Goal: Task Accomplishment & Management: Manage account settings

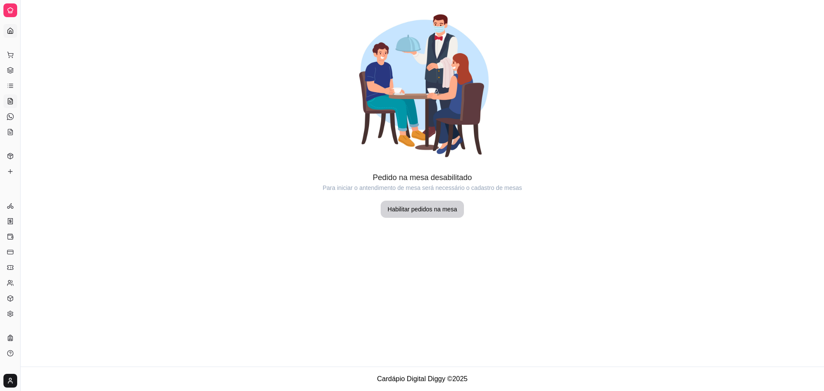
click at [13, 27] on icon at bounding box center [10, 30] width 7 height 7
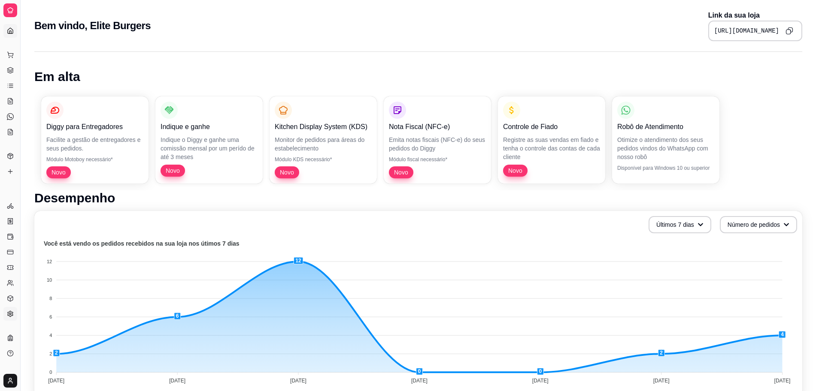
click at [14, 310] on link "Configurações" at bounding box center [10, 314] width 14 height 14
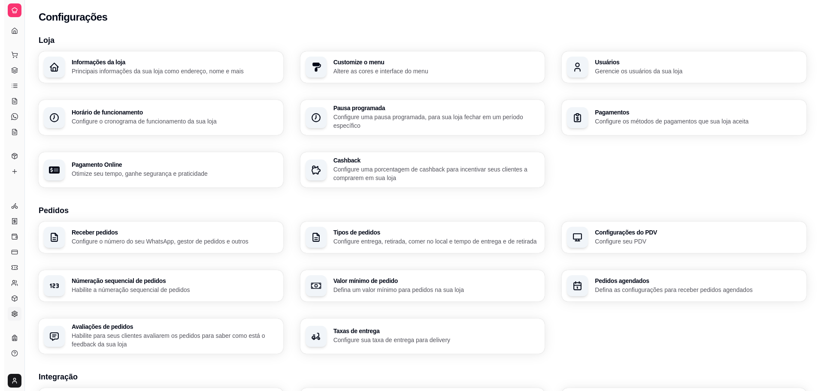
scroll to position [194, 0]
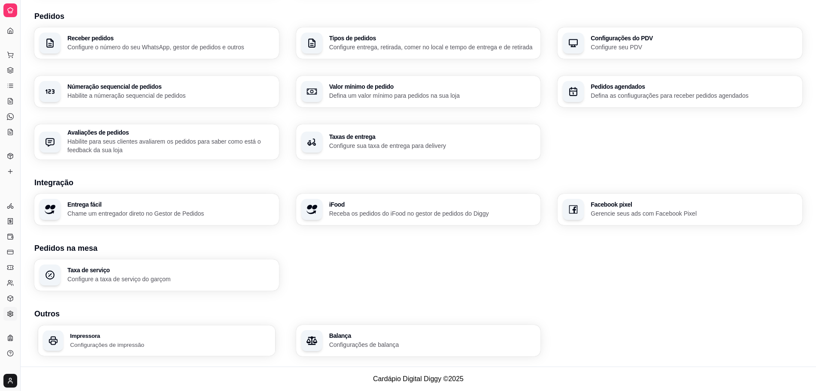
click at [195, 343] on p "Configurações de impressão" at bounding box center [170, 345] width 200 height 8
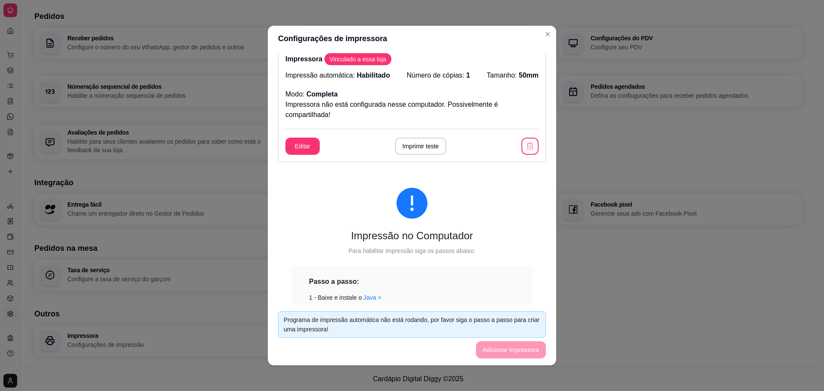
scroll to position [189, 0]
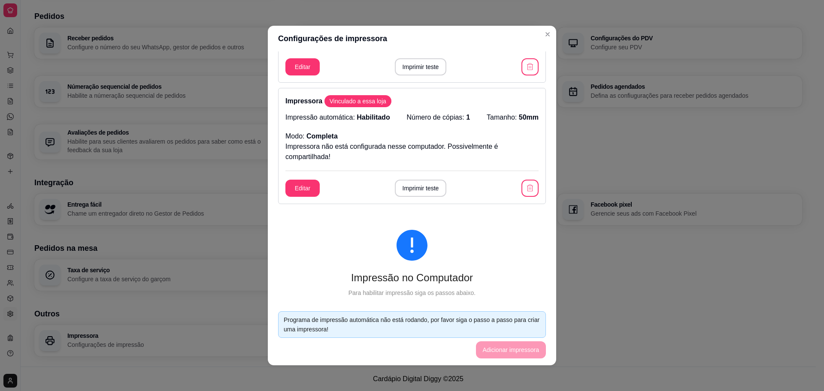
click at [397, 239] on icon "exclamation-circle" at bounding box center [412, 245] width 31 height 31
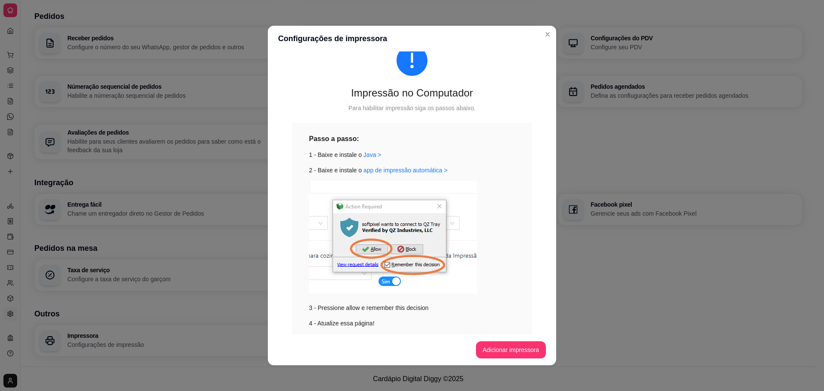
scroll to position [408, 0]
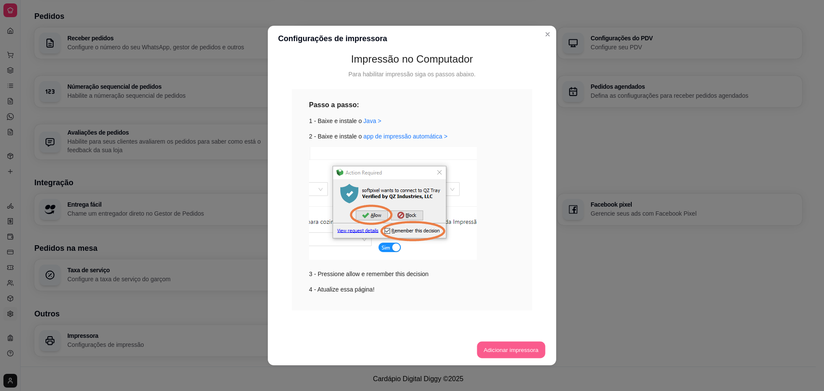
click at [518, 354] on button "Adicionar impressora" at bounding box center [511, 350] width 68 height 17
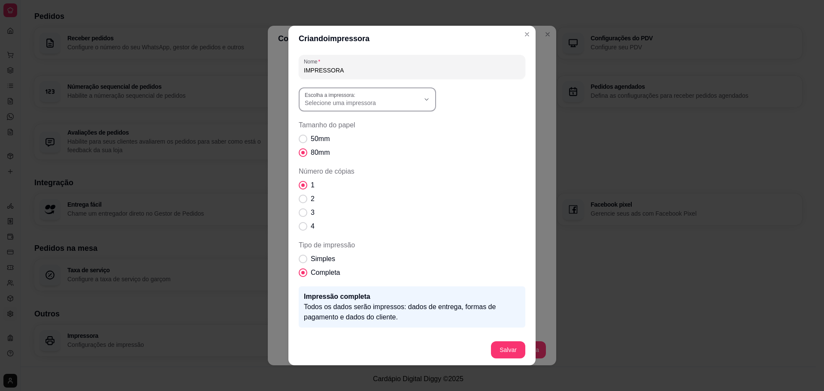
click at [384, 98] on div "Selecione uma impressora" at bounding box center [362, 99] width 115 height 15
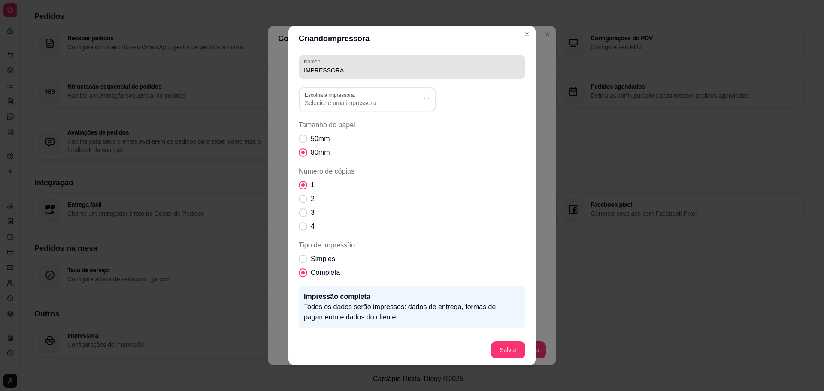
click at [344, 64] on div "IMPRESSORA" at bounding box center [412, 66] width 216 height 17
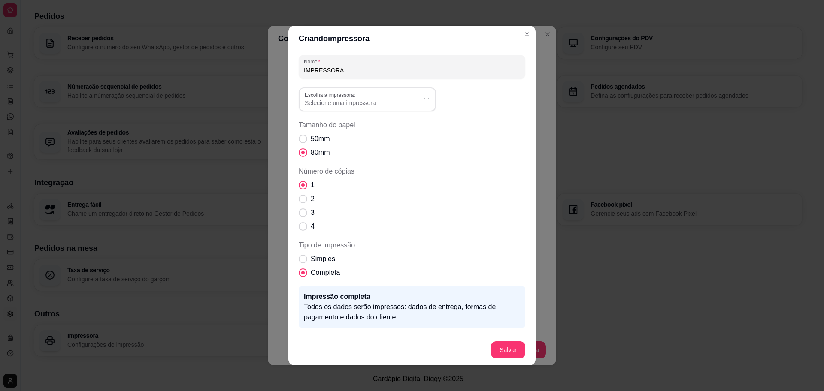
click at [344, 64] on div "IMPRESSORA" at bounding box center [412, 66] width 216 height 17
drag, startPoint x: 342, startPoint y: 74, endPoint x: 279, endPoint y: 75, distance: 63.5
click at [279, 75] on div "Criando impressora Nome IMPRESSORA Escolha a impressora: Generic / Text Only On…" at bounding box center [412, 195] width 824 height 391
type input "computador"
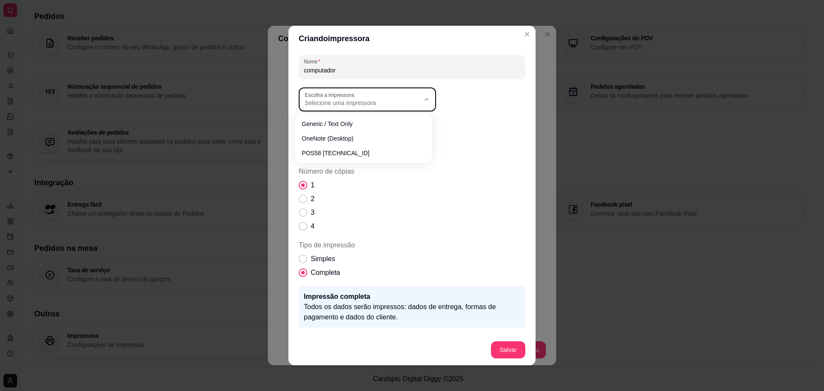
click at [379, 105] on span "Selecione uma impressora" at bounding box center [362, 103] width 115 height 9
click at [363, 148] on li "POS58 [TECHNICAL_ID]" at bounding box center [363, 151] width 125 height 13
type input "POS58 [TECHNICAL_ID]"
select select "POS58 [TECHNICAL_ID]"
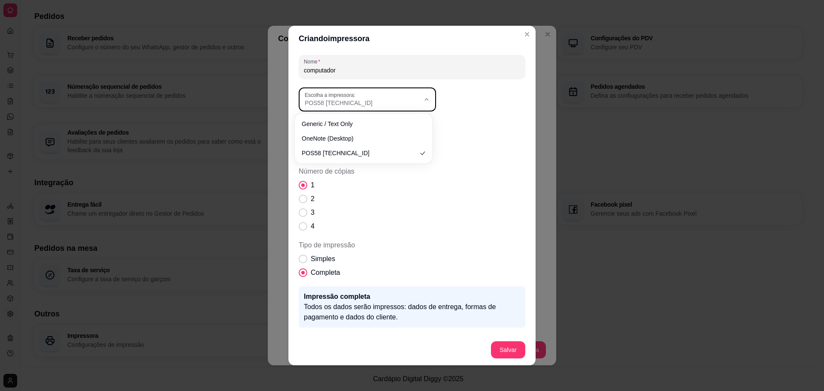
click at [330, 100] on span "POS58 [TECHNICAL_ID]" at bounding box center [362, 103] width 115 height 9
click at [489, 239] on div "Nome computador POS58 [TECHNICAL_ID] Escolha a impressora: Generic / Text Only …" at bounding box center [412, 208] width 227 height 306
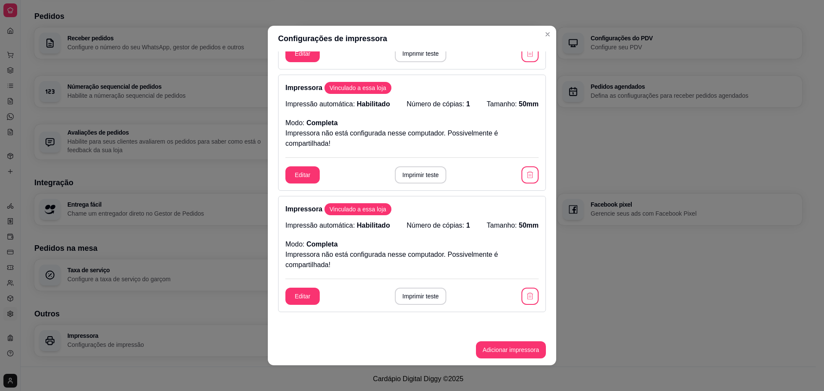
scroll to position [3, 0]
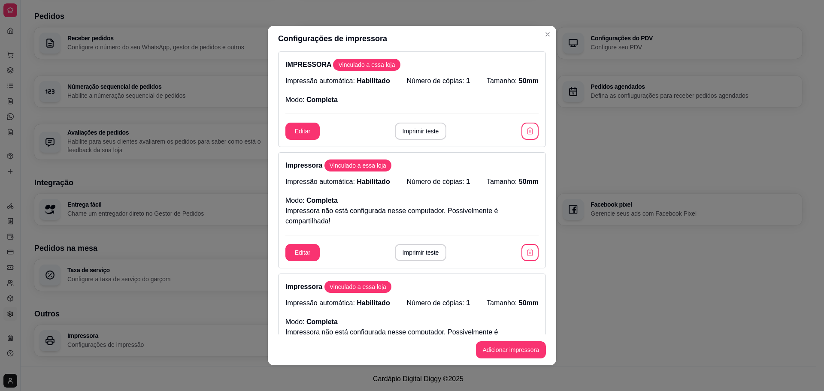
click at [403, 73] on div "IMPRESSORA Vinculado a essa loja Impressão automática: Habilitado Número de cóp…" at bounding box center [412, 100] width 268 height 96
click at [305, 134] on button "Editar" at bounding box center [302, 131] width 33 height 17
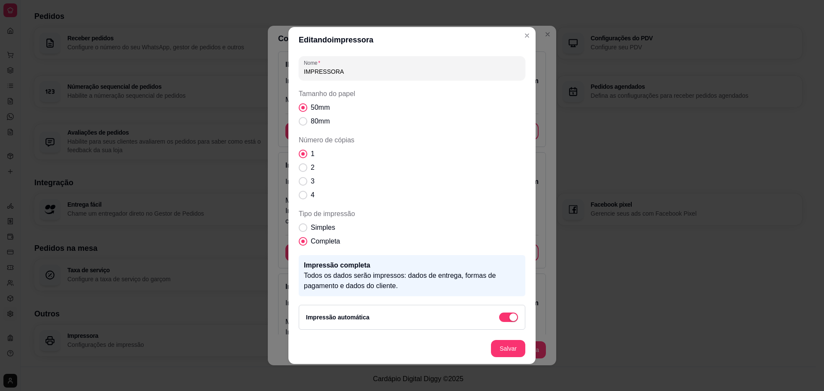
click at [334, 69] on input "IMPRESSORA" at bounding box center [412, 71] width 216 height 9
type input "computador"
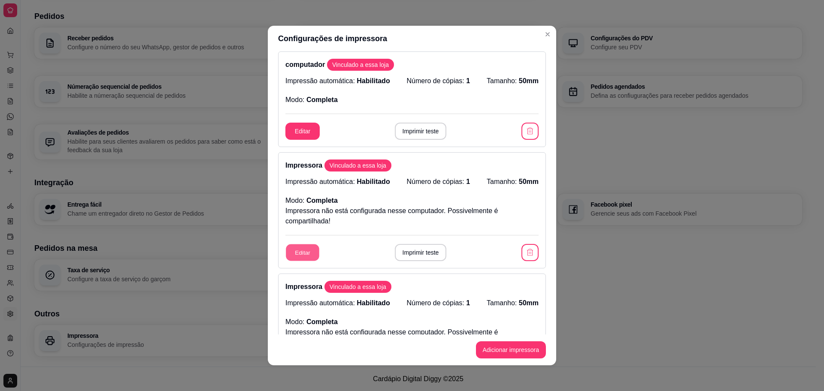
click at [297, 251] on button "Editar" at bounding box center [302, 253] width 33 height 17
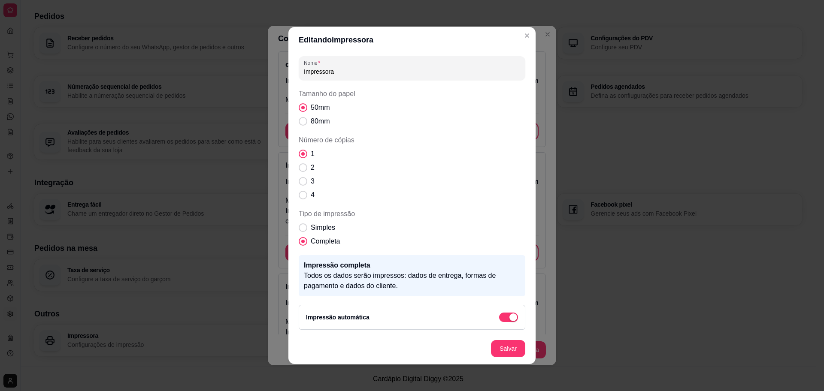
click at [318, 80] on div "Nome Impressora Tamanho do papel 50mm 80mm Número de cópias 1 2 3 4 Tipo de imp…" at bounding box center [412, 193] width 227 height 274
click at [325, 68] on input "Impressora" at bounding box center [412, 71] width 216 height 9
type input "celular julivan"
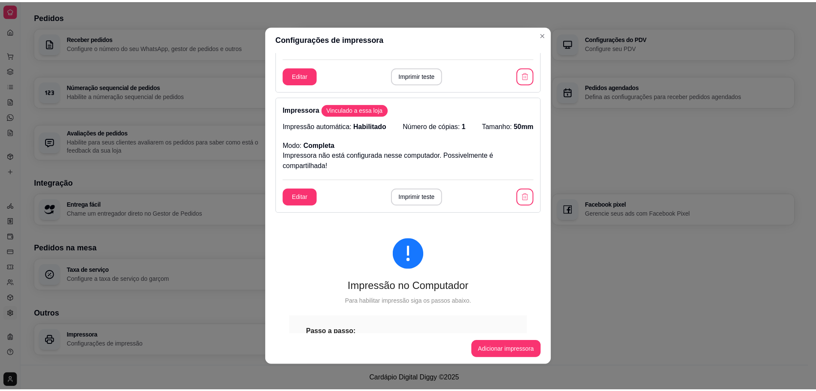
scroll to position [197, 0]
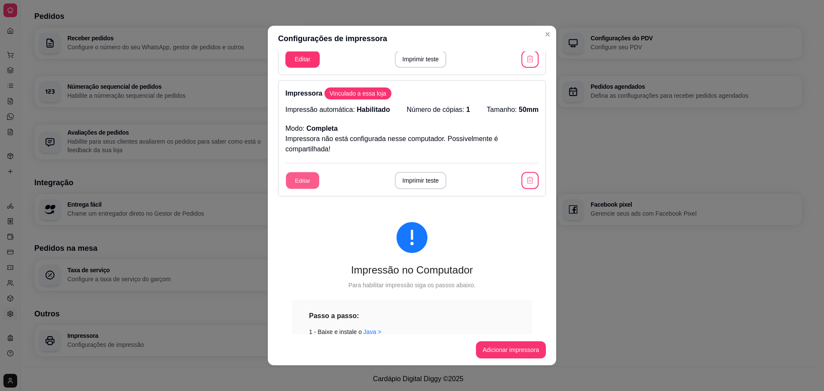
click at [302, 176] on button "Editar" at bounding box center [302, 181] width 33 height 17
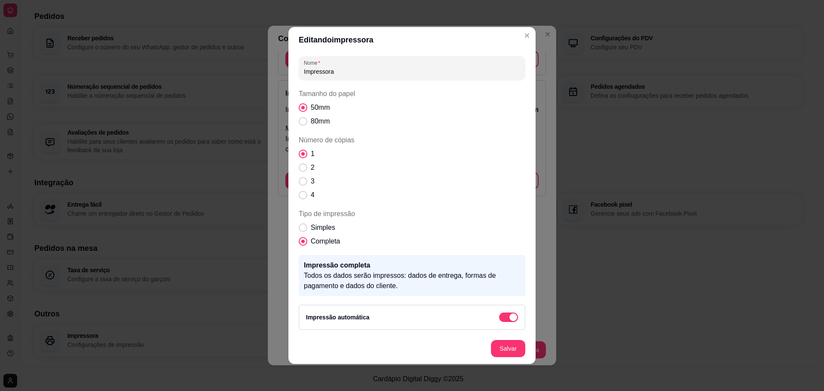
click at [339, 75] on input "Impressora" at bounding box center [412, 71] width 216 height 9
type input "celular [PERSON_NAME]"
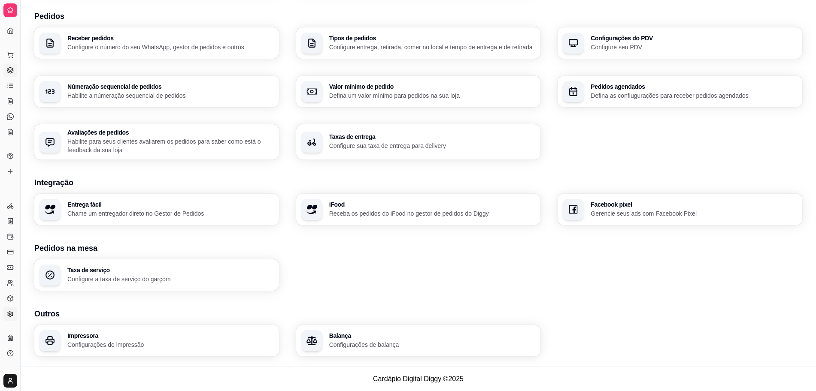
click at [8, 73] on icon at bounding box center [10, 70] width 7 height 7
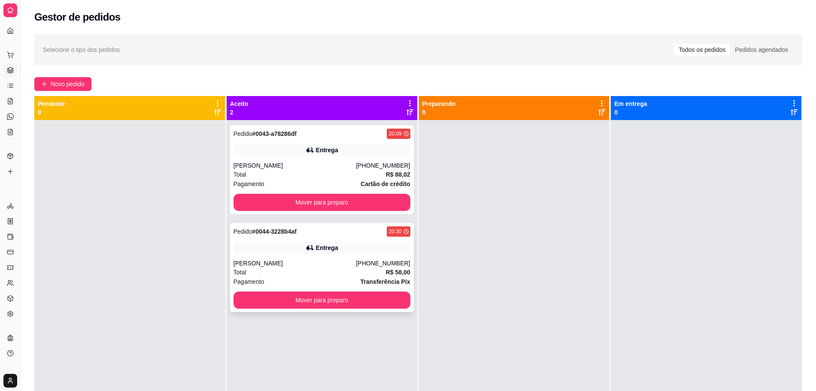
click at [310, 249] on icon at bounding box center [310, 248] width 9 height 9
click at [315, 199] on button "Mover para preparo" at bounding box center [321, 202] width 171 height 17
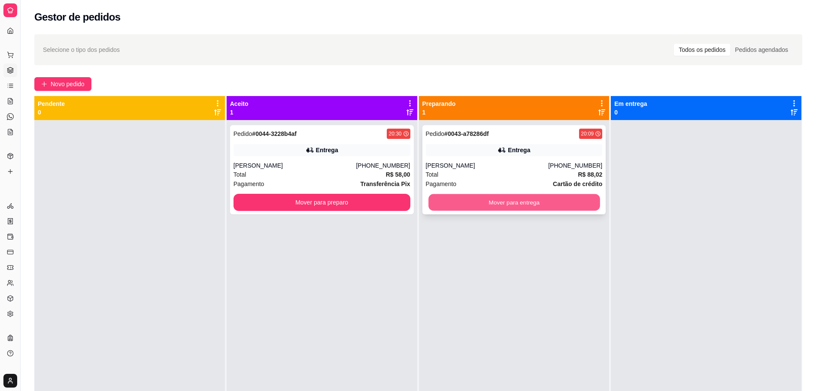
click at [521, 207] on button "Mover para entrega" at bounding box center [513, 202] width 171 height 17
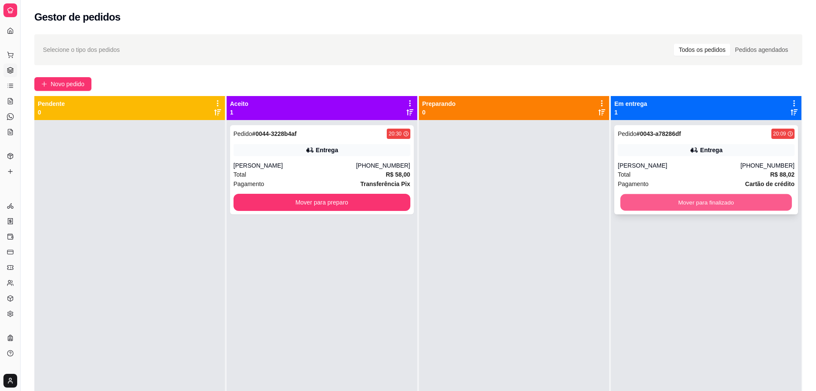
click at [728, 210] on button "Mover para finalizado" at bounding box center [705, 202] width 171 height 17
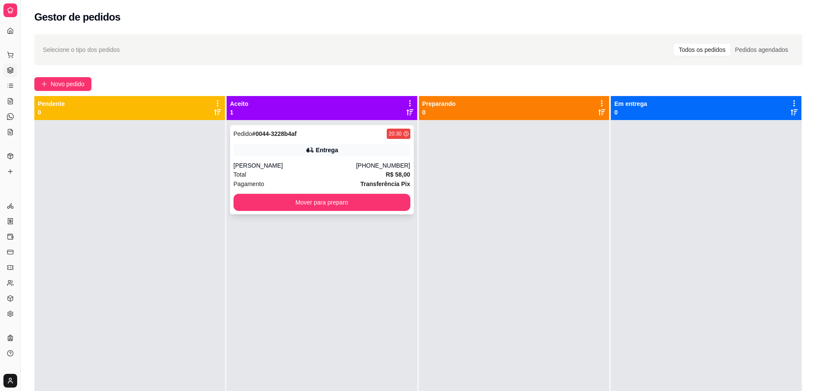
click at [342, 126] on div "Pedido # 0044-3228b4af 20:30 Entrega [PERSON_NAME] [PHONE_NUMBER] Total R$ 58,0…" at bounding box center [322, 169] width 184 height 89
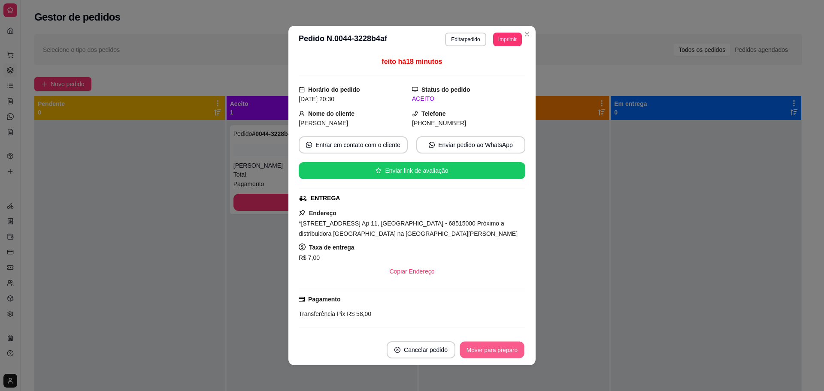
click at [497, 343] on button "Mover para preparo" at bounding box center [492, 350] width 64 height 17
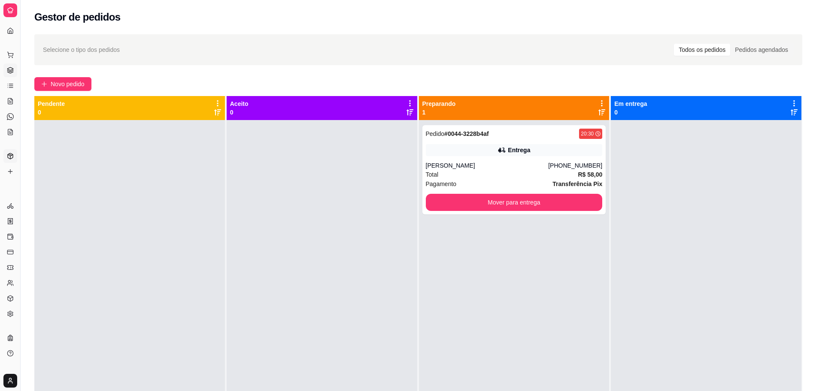
click at [9, 154] on icon at bounding box center [10, 156] width 7 height 7
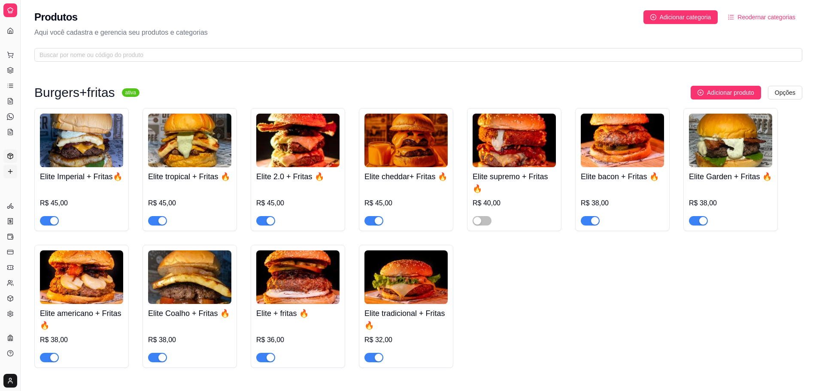
click at [7, 173] on icon at bounding box center [10, 171] width 7 height 7
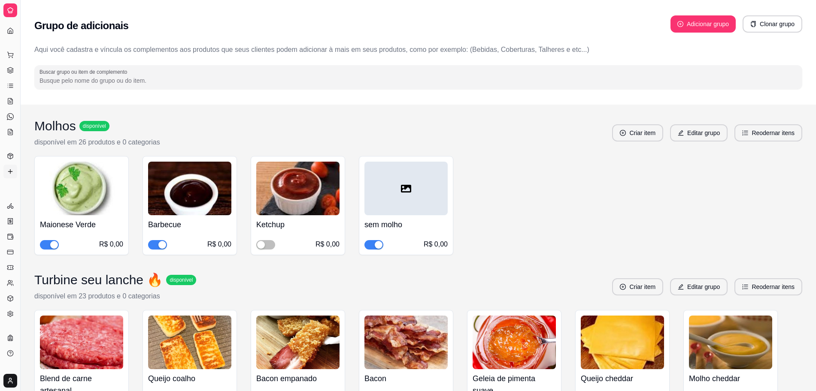
click at [50, 247] on div "button" at bounding box center [54, 245] width 8 height 8
click at [15, 32] on link "Dashboard" at bounding box center [10, 31] width 14 height 14
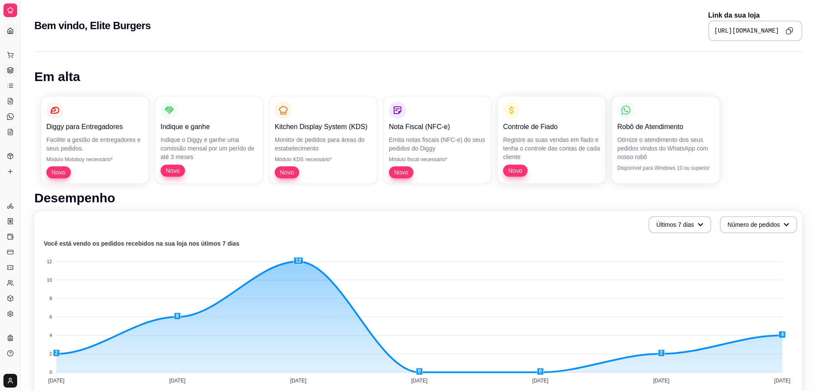
click at [12, 74] on link "Gestor de Pedidos" at bounding box center [10, 71] width 14 height 14
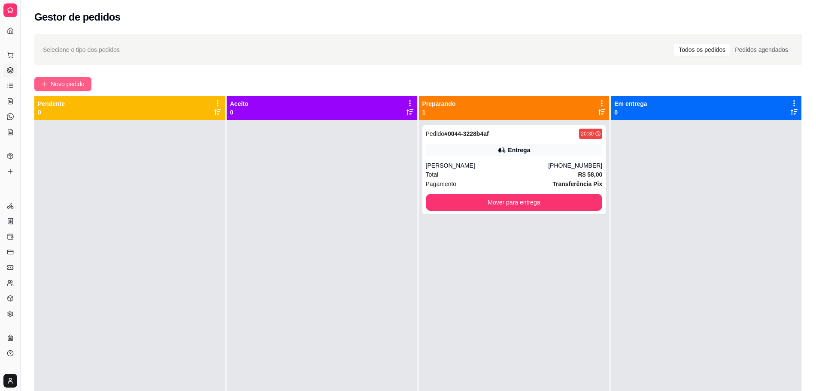
click at [77, 82] on span "Novo pedido" at bounding box center [68, 83] width 34 height 9
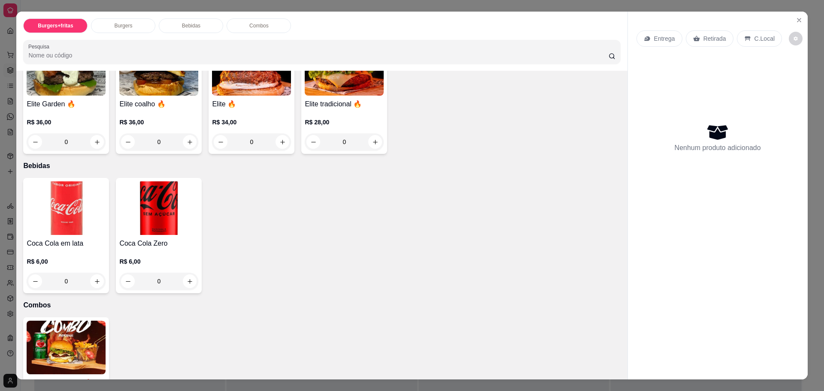
scroll to position [488, 0]
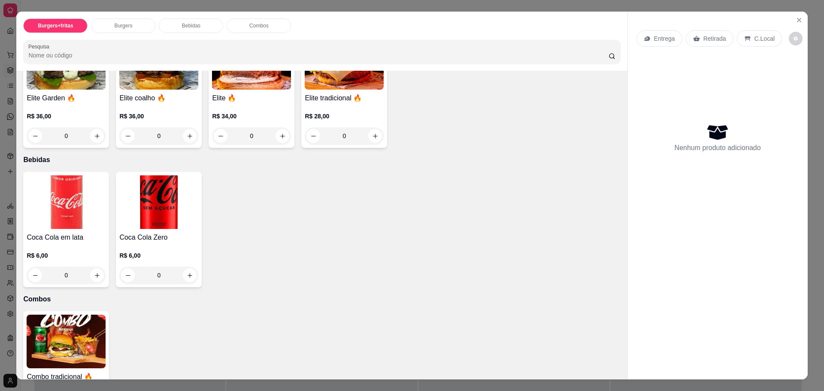
click at [41, 376] on h4 "Combo tradicional 🔥" at bounding box center [66, 377] width 79 height 10
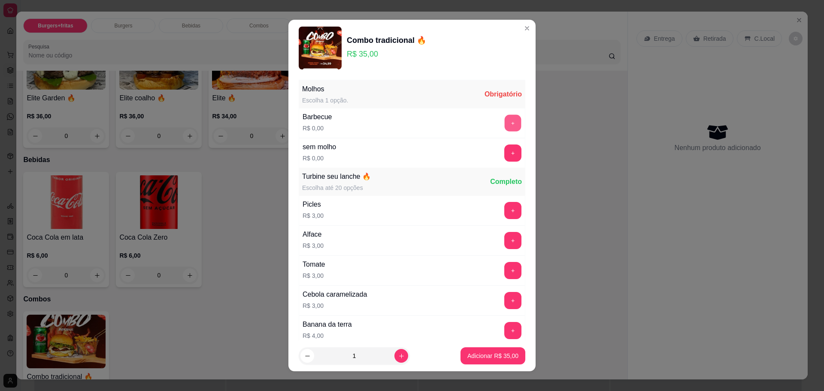
click at [505, 122] on button "+" at bounding box center [513, 123] width 17 height 17
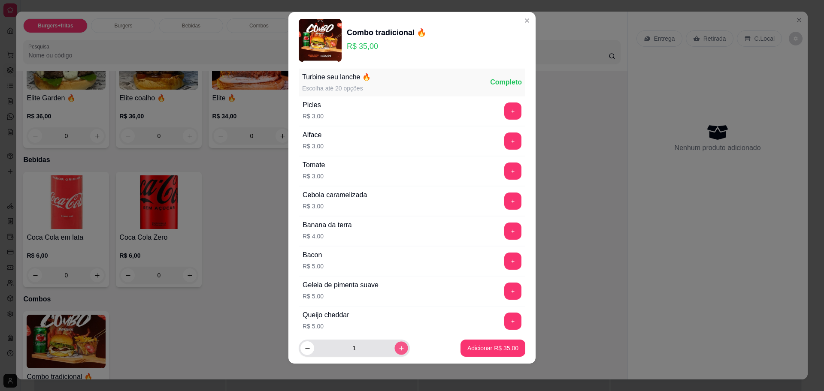
click at [398, 346] on icon "increase-product-quantity" at bounding box center [401, 348] width 6 height 6
type input "2"
click at [461, 354] on button "Adicionar R$ 70,00" at bounding box center [492, 348] width 63 height 17
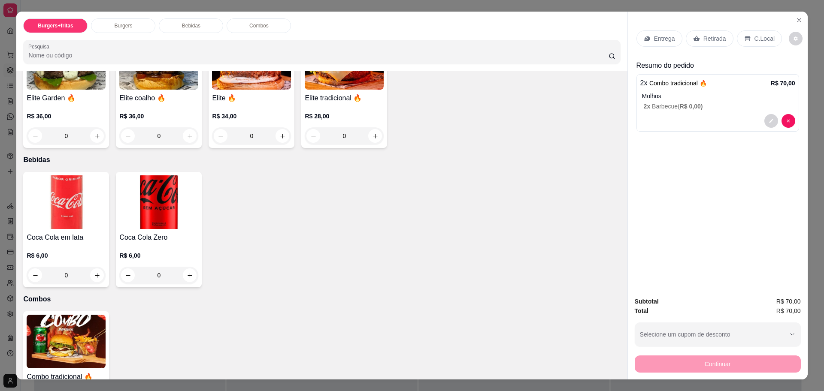
click at [658, 44] on div "Entrega" at bounding box center [659, 38] width 46 height 16
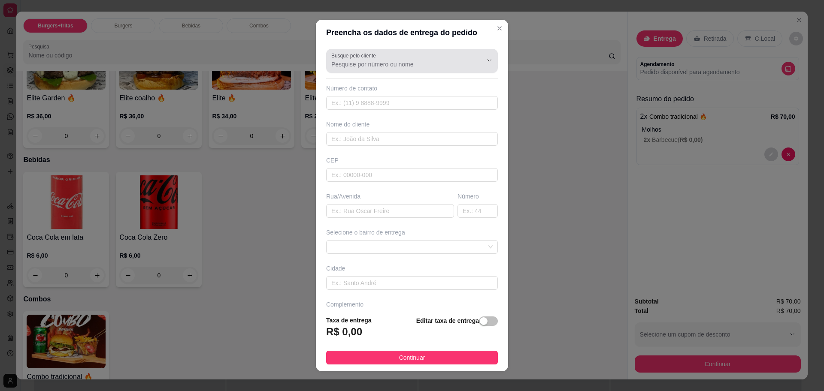
click at [436, 71] on div "Busque pelo cliente" at bounding box center [412, 61] width 172 height 24
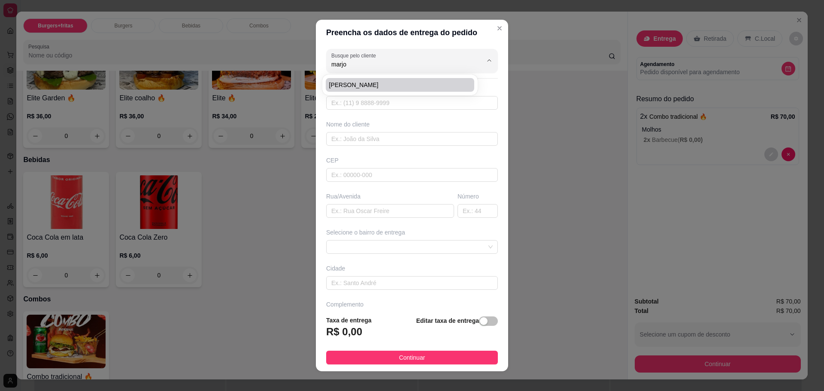
click at [424, 91] on li "[PERSON_NAME]" at bounding box center [400, 85] width 148 height 14
type input "[PERSON_NAME]"
type input "9491932335"
type input "[PERSON_NAME]"
type input "68515000"
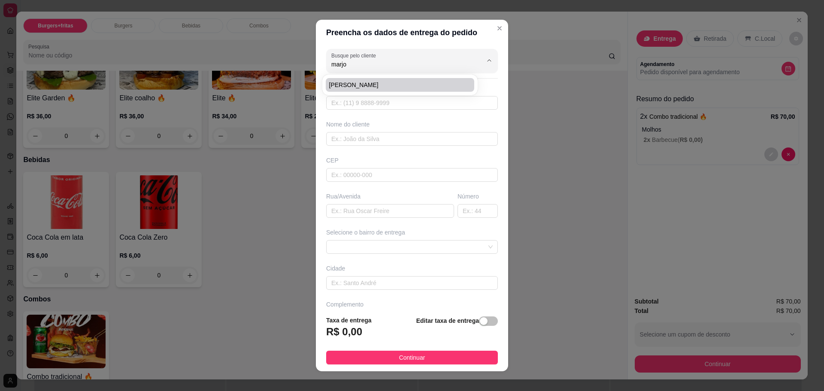
type input "[GEOGRAPHIC_DATA]"
type input "217"
type input "primavera"
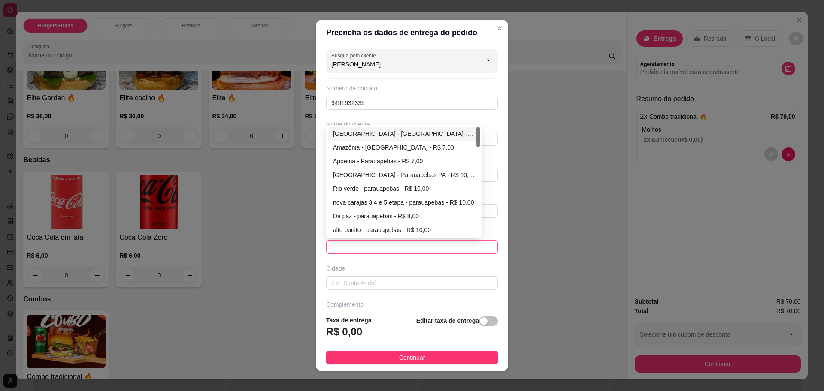
click at [406, 246] on span at bounding box center [411, 247] width 161 height 13
type input "[PERSON_NAME]"
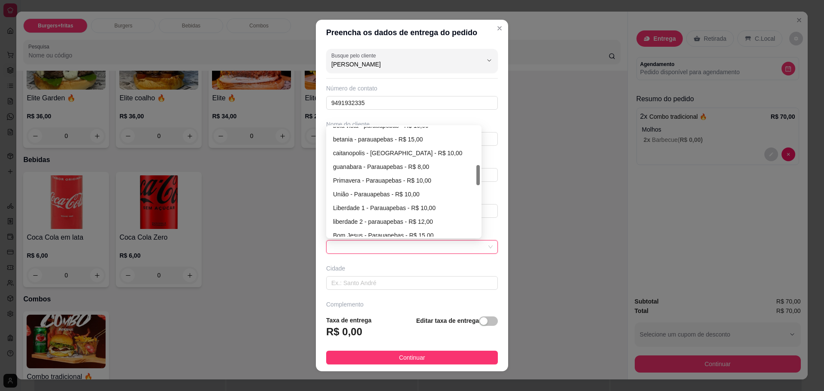
scroll to position [209, 0]
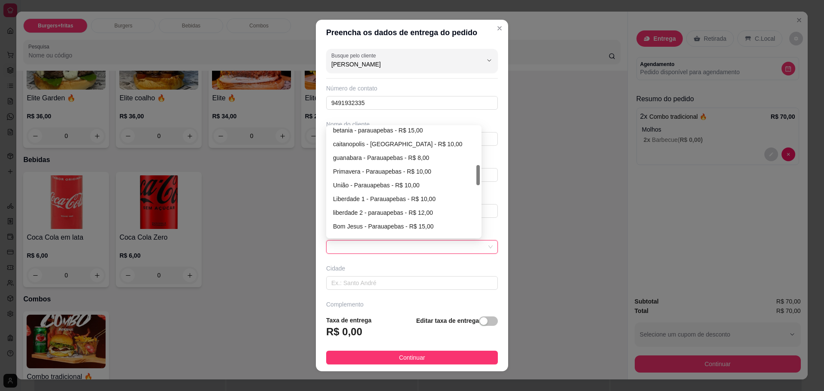
drag, startPoint x: 474, startPoint y: 136, endPoint x: 479, endPoint y: 175, distance: 39.0
click at [479, 175] on div "Busque pelo cliente [PERSON_NAME] Número de contato 9491932335 Nome do cliente …" at bounding box center [412, 177] width 192 height 264
click at [421, 171] on div "Primavera - Parauapebas - R$ 10,00" at bounding box center [404, 171] width 142 height 9
type input "Parauapebas"
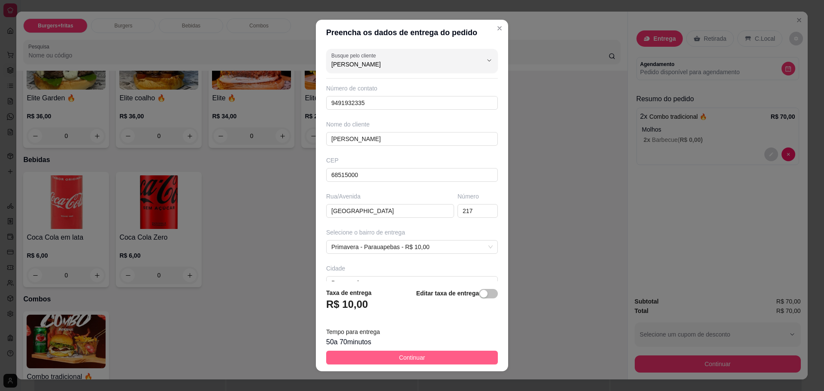
click at [402, 353] on span "Continuar" at bounding box center [412, 357] width 26 height 9
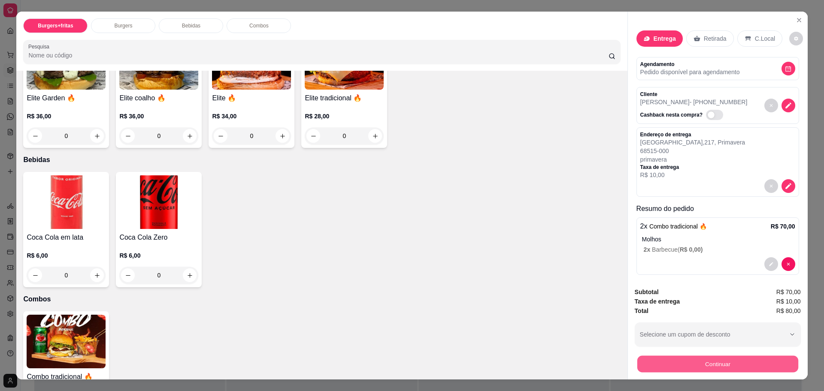
click at [668, 360] on button "Continuar" at bounding box center [717, 364] width 161 height 17
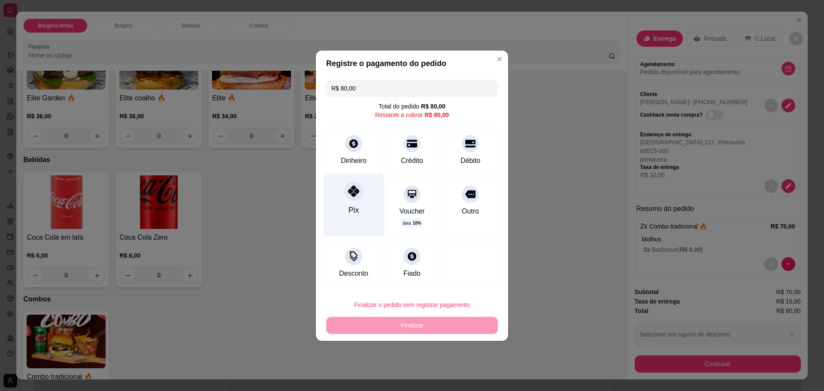
click at [349, 202] on div "Pix" at bounding box center [354, 205] width 61 height 63
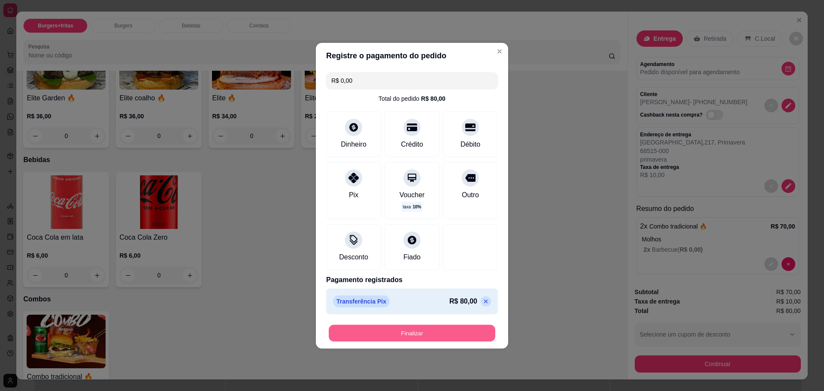
click at [376, 330] on button "Finalizar" at bounding box center [412, 333] width 167 height 17
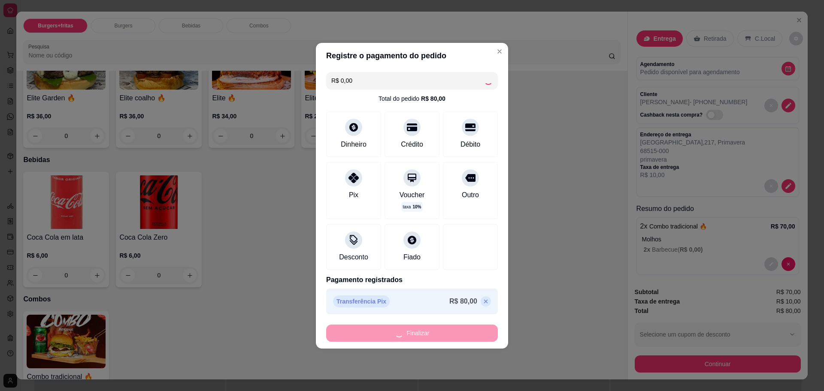
type input "-R$ 80,00"
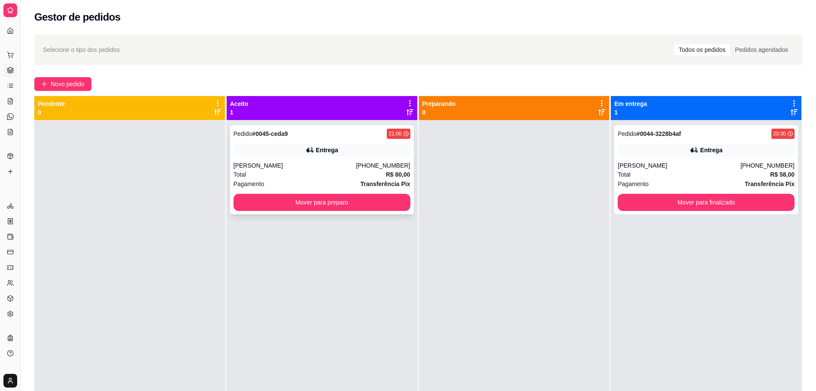
click at [332, 150] on div "Entrega" at bounding box center [327, 150] width 22 height 9
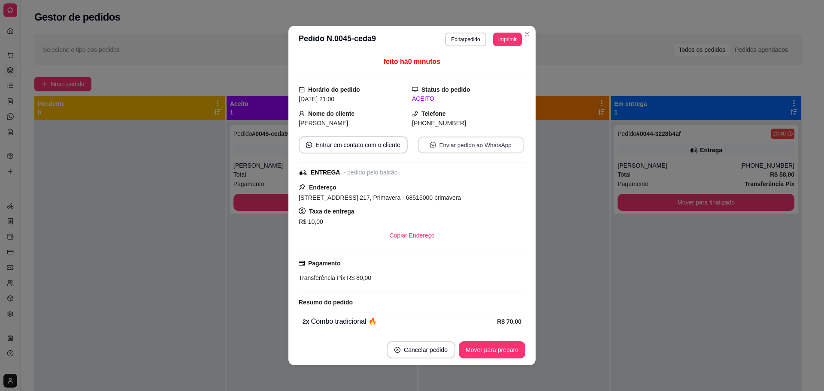
click at [439, 145] on button "Enviar pedido ao WhatsApp" at bounding box center [471, 145] width 106 height 17
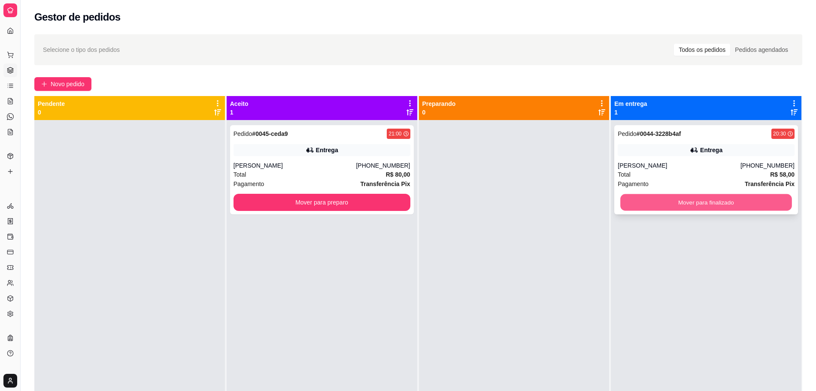
click at [699, 206] on button "Mover para finalizado" at bounding box center [705, 202] width 171 height 17
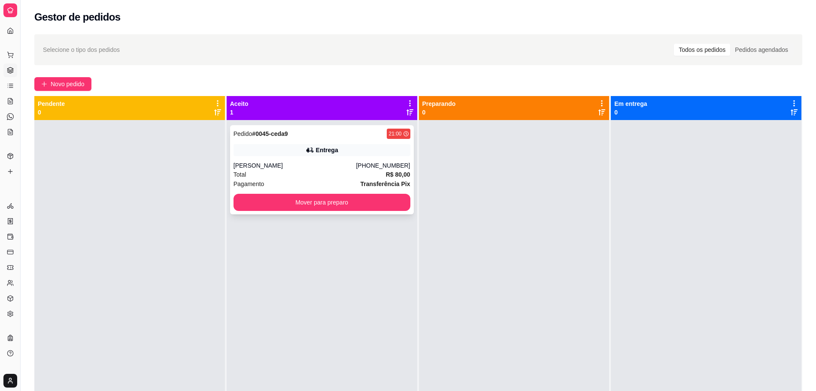
click at [275, 145] on div "Entrega" at bounding box center [321, 150] width 177 height 12
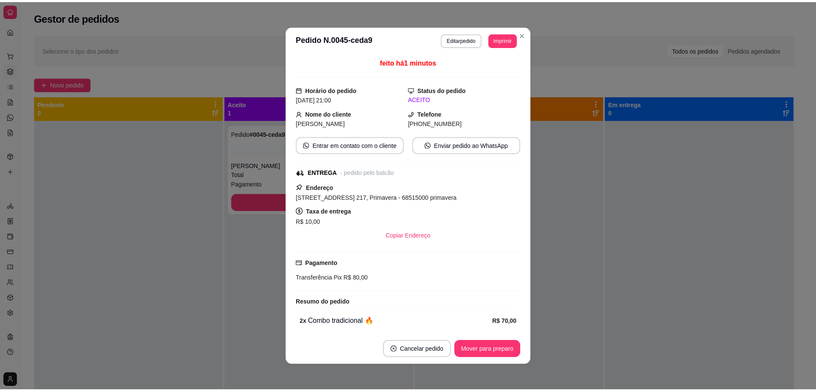
scroll to position [58, 0]
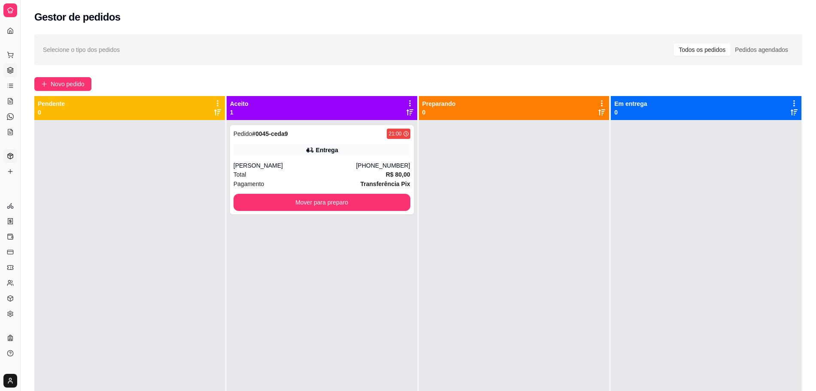
click at [9, 161] on link "Produtos" at bounding box center [10, 156] width 14 height 14
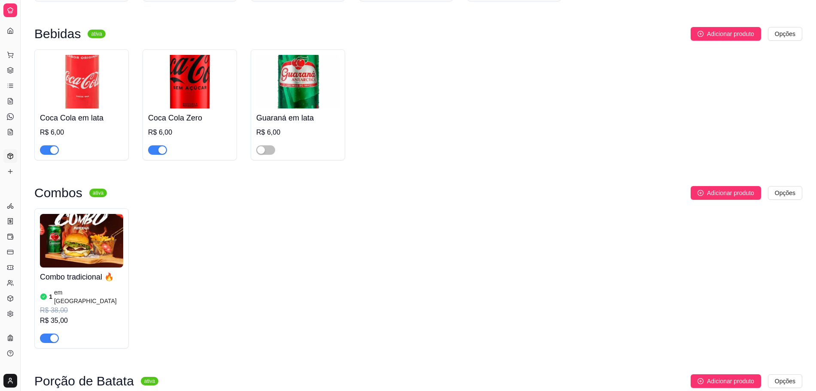
scroll to position [637, 0]
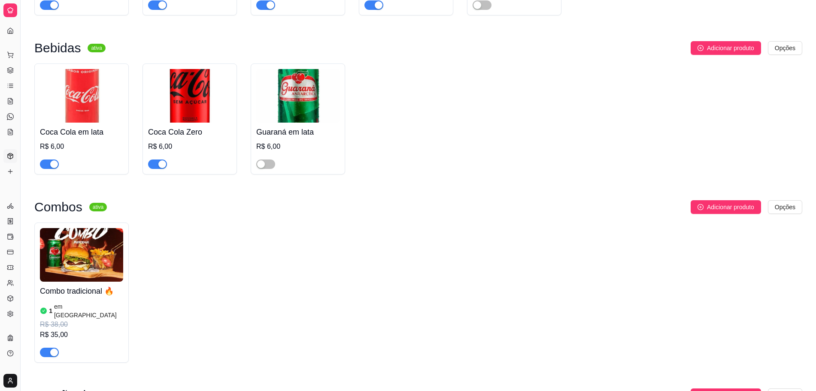
click at [315, 119] on img at bounding box center [297, 96] width 83 height 54
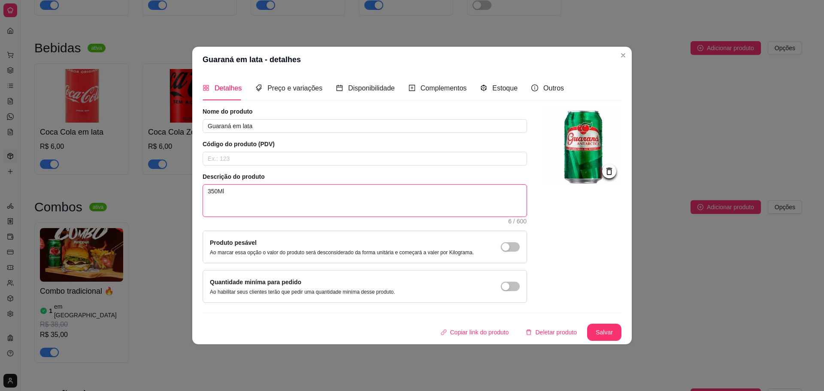
click at [213, 193] on textarea "350Ml" at bounding box center [365, 201] width 324 height 32
type textarea "310Ml"
click at [269, 85] on span "Preço e variações" at bounding box center [294, 88] width 55 height 7
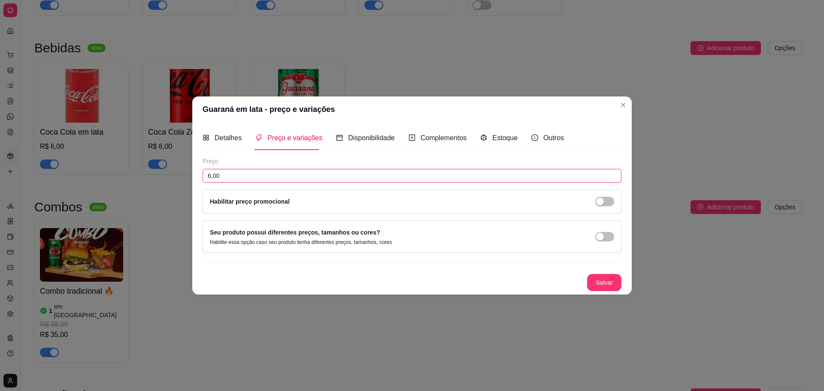
click at [209, 179] on input "6,00" at bounding box center [412, 176] width 419 height 14
type input "5,00"
click at [599, 279] on button "Salvar" at bounding box center [604, 283] width 33 height 17
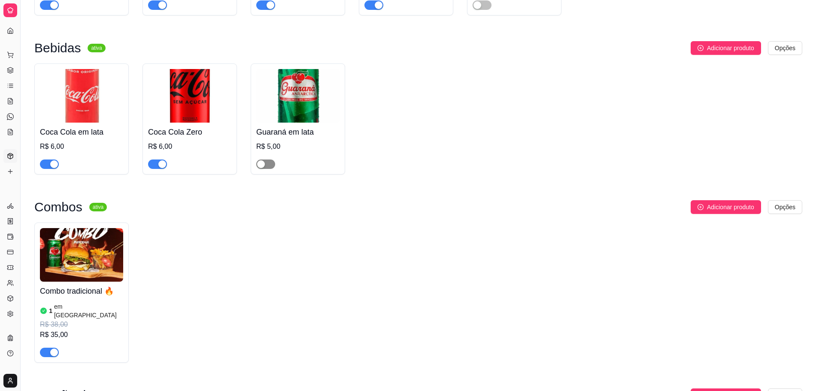
click at [266, 168] on button "button" at bounding box center [265, 164] width 19 height 9
click at [47, 330] on div "R$ 35,00" at bounding box center [81, 335] width 83 height 10
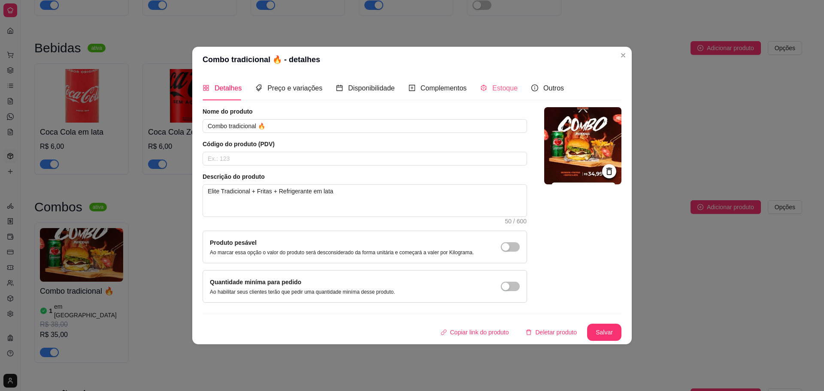
click at [488, 95] on div "Estoque" at bounding box center [498, 88] width 37 height 24
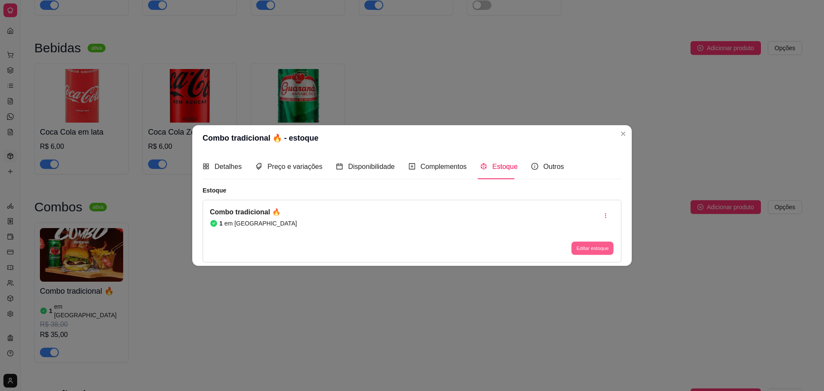
click at [595, 251] on button "Editar estoque" at bounding box center [592, 248] width 42 height 13
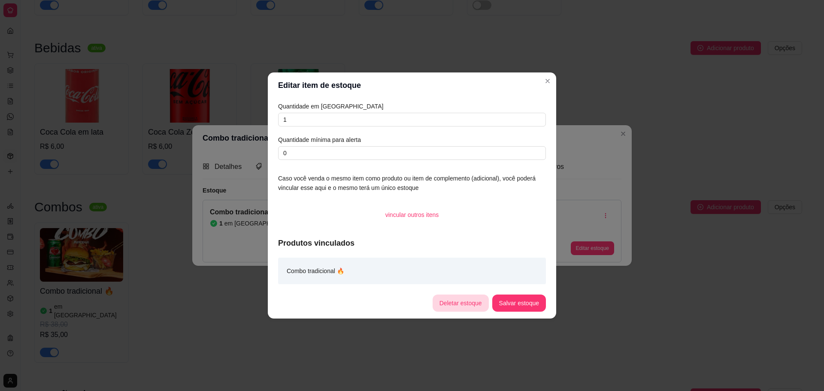
click at [453, 303] on button "Deletar estoque" at bounding box center [461, 303] width 56 height 17
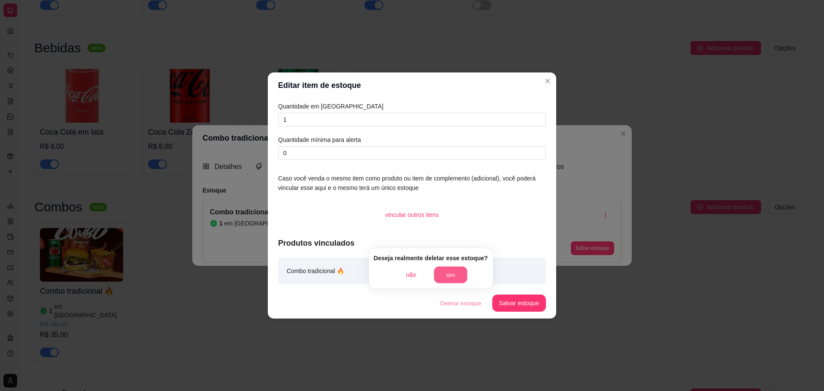
click at [445, 273] on button "sim" at bounding box center [450, 275] width 33 height 17
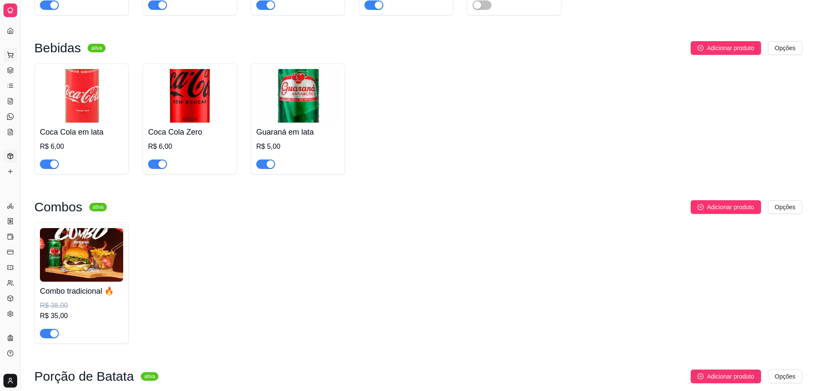
click at [4, 54] on button "Pedidos balcão (PDV)" at bounding box center [10, 55] width 14 height 14
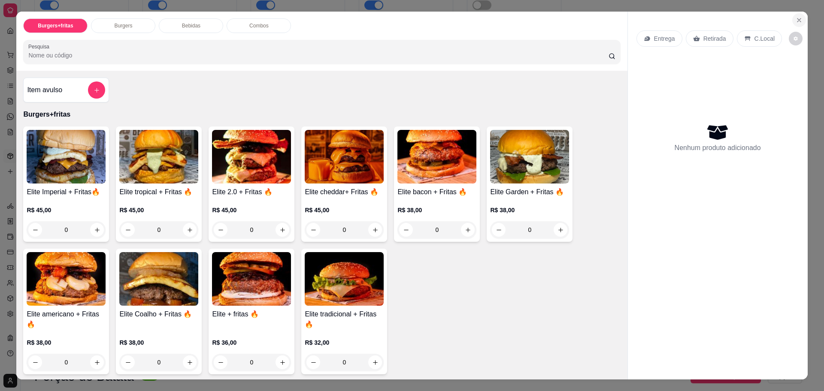
click at [796, 17] on icon "Close" at bounding box center [799, 20] width 7 height 7
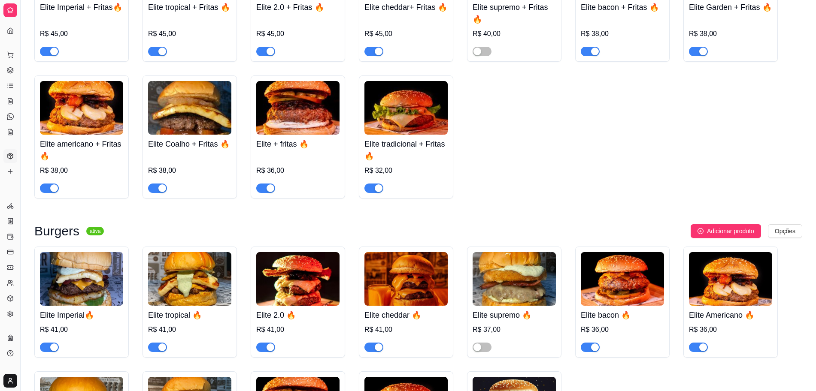
scroll to position [43, 0]
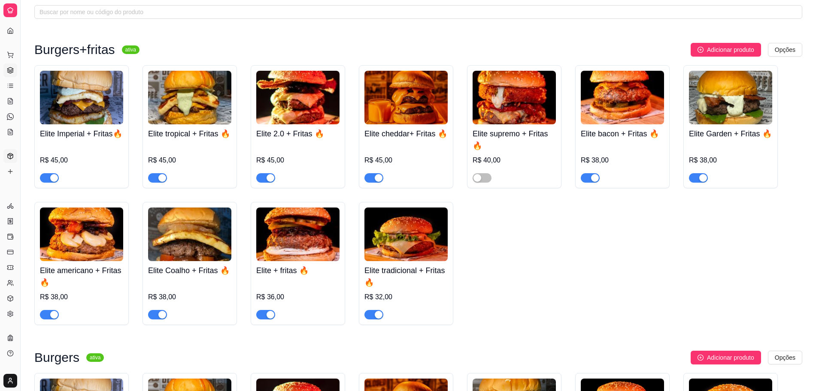
click at [12, 71] on icon at bounding box center [10, 70] width 6 height 1
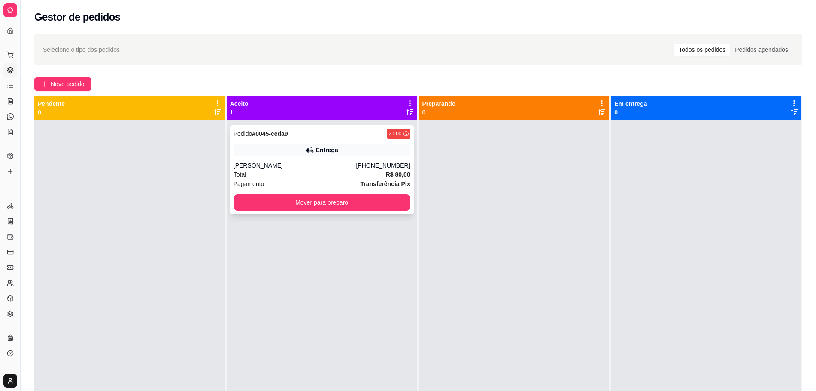
click at [353, 158] on div "Pedido # 0045-ceda9 21:00 Entrega [PERSON_NAME] [PHONE_NUMBER] Total R$ 80,00 P…" at bounding box center [322, 169] width 184 height 89
click at [345, 198] on button "Mover para preparo" at bounding box center [321, 202] width 171 height 17
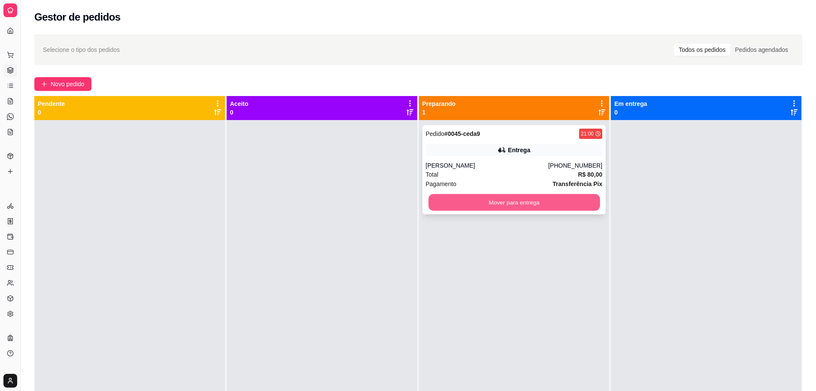
click at [523, 199] on button "Mover para entrega" at bounding box center [513, 202] width 171 height 17
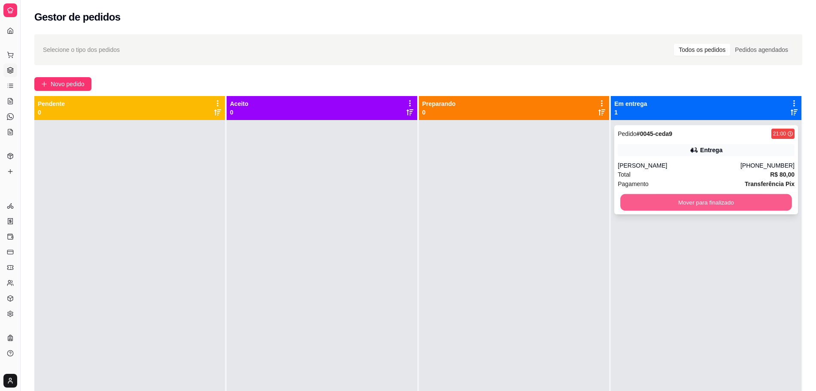
click at [651, 204] on button "Mover para finalizado" at bounding box center [705, 202] width 171 height 17
